Goal: Task Accomplishment & Management: Manage account settings

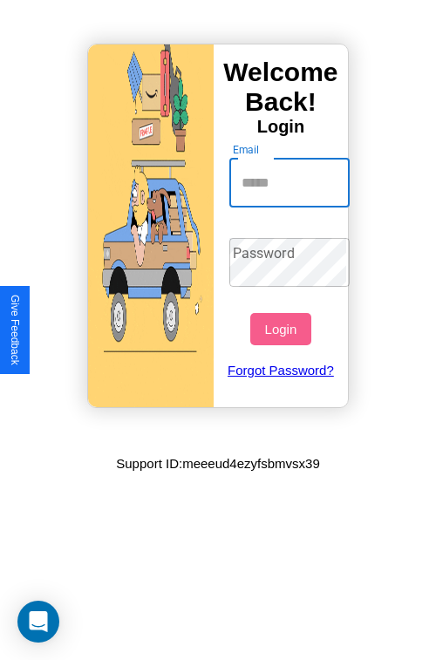
click at [291, 182] on input "Email" at bounding box center [289, 183] width 121 height 49
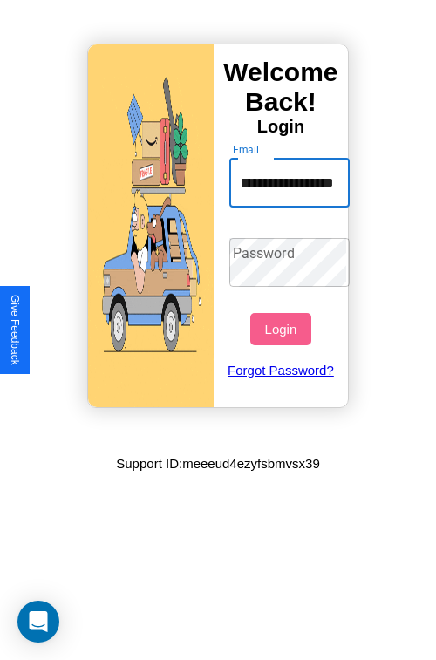
scroll to position [0, 57]
type input "**********"
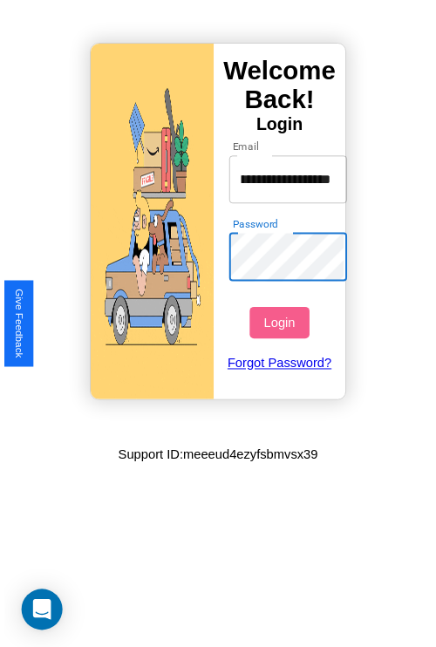
scroll to position [0, 0]
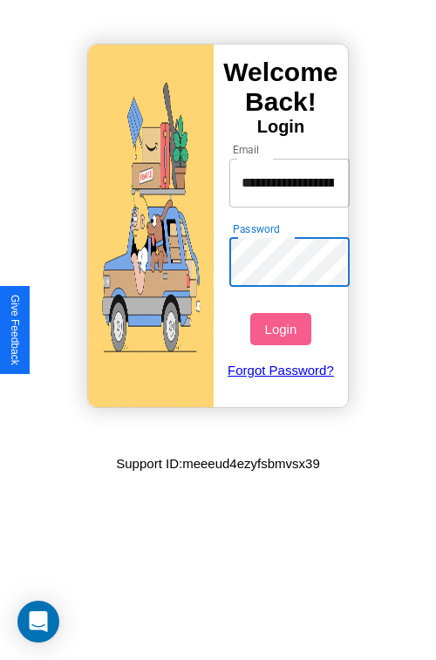
click at [282, 329] on button "Login" at bounding box center [280, 329] width 60 height 32
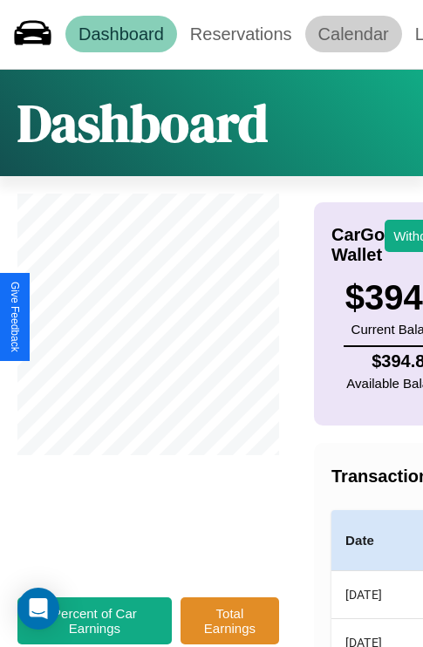
click at [353, 34] on link "Calendar" at bounding box center [353, 34] width 97 height 37
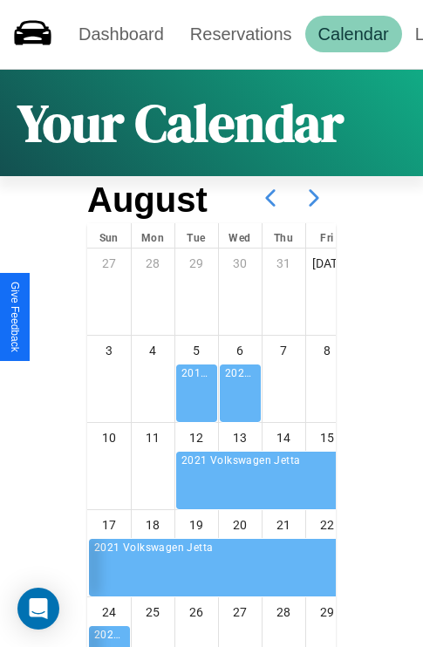
click at [314, 198] on icon at bounding box center [314, 198] width 44 height 44
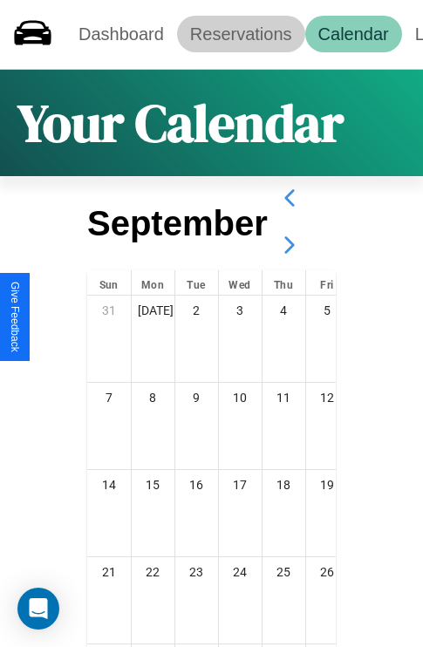
click at [241, 34] on link "Reservations" at bounding box center [241, 34] width 128 height 37
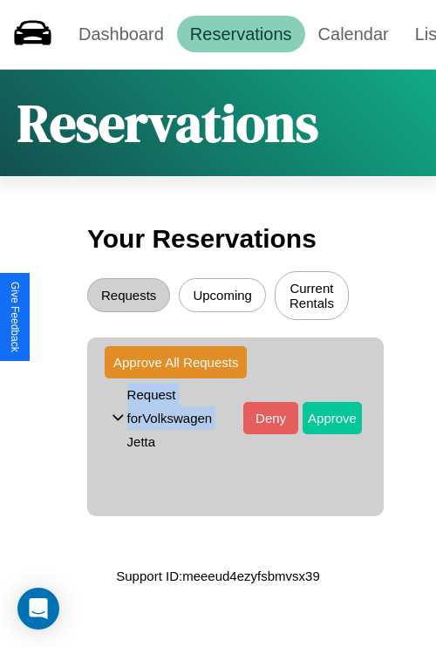
click at [319, 408] on button "Approve" at bounding box center [331, 418] width 59 height 32
